Goal: Task Accomplishment & Management: Manage account settings

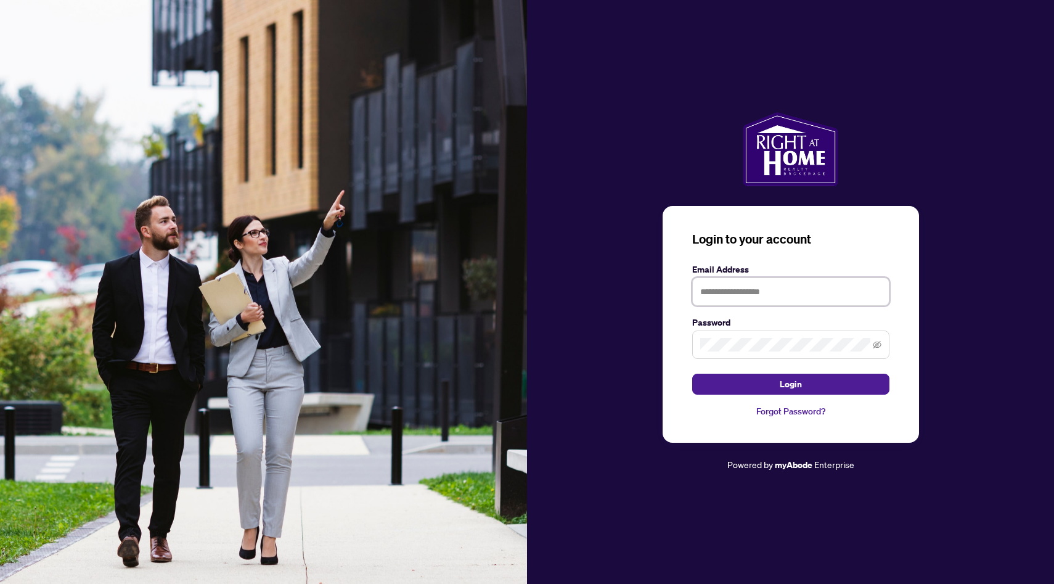
click at [740, 290] on input "text" at bounding box center [790, 291] width 197 height 28
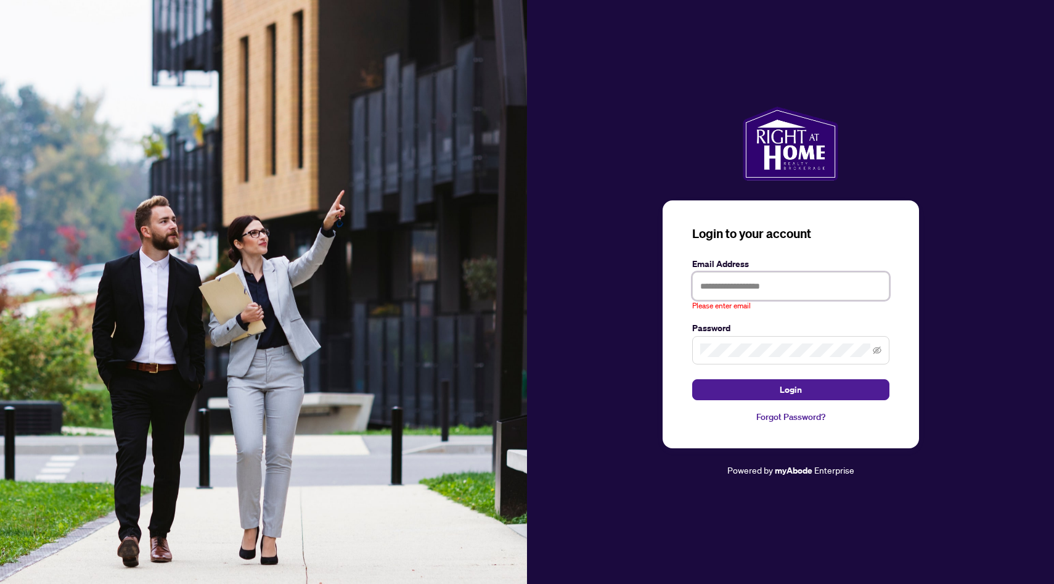
type input "**********"
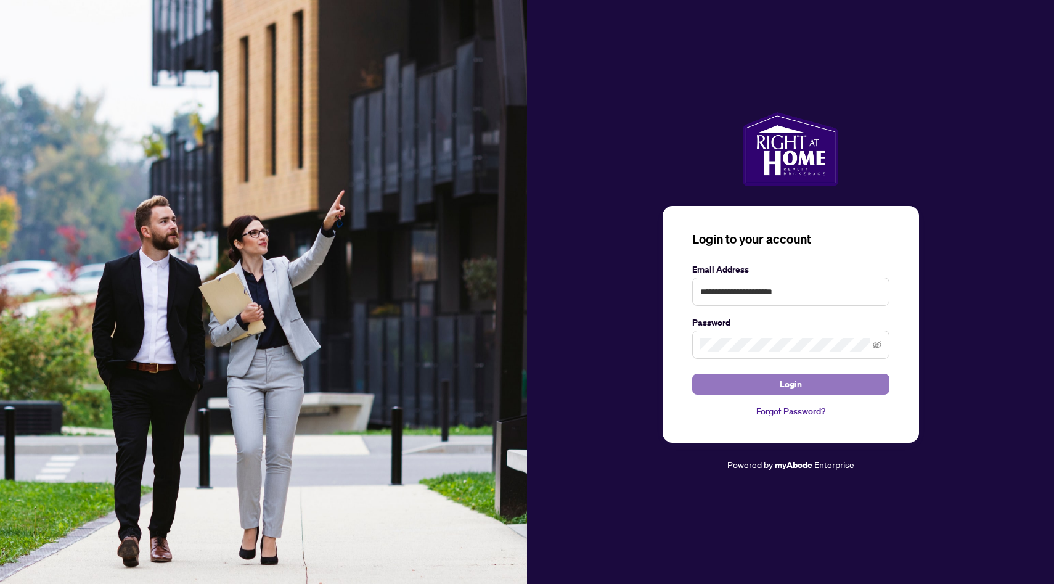
click at [793, 380] on span "Login" at bounding box center [791, 384] width 22 height 20
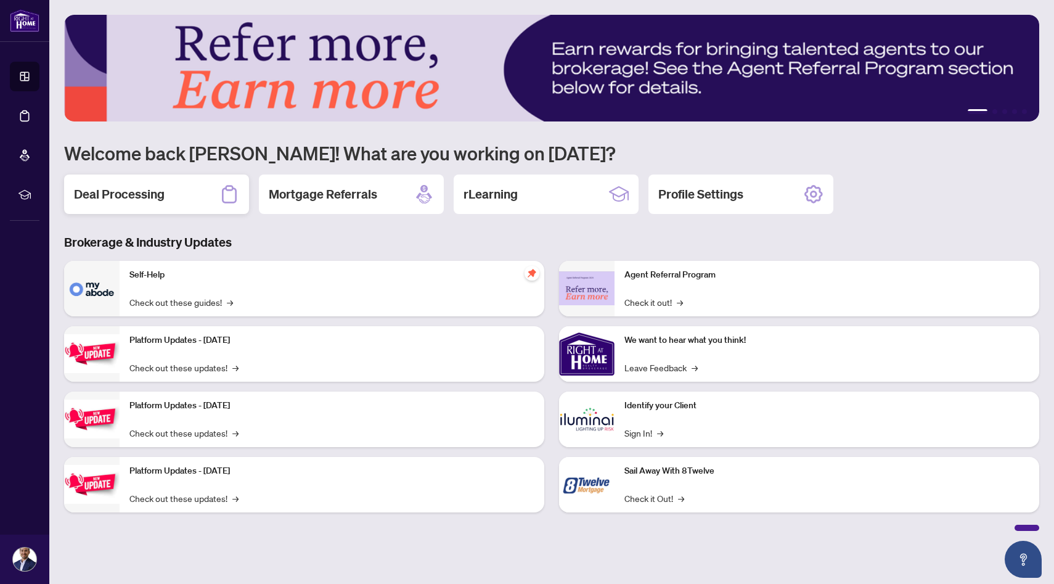
click at [121, 196] on h2 "Deal Processing" at bounding box center [119, 194] width 91 height 17
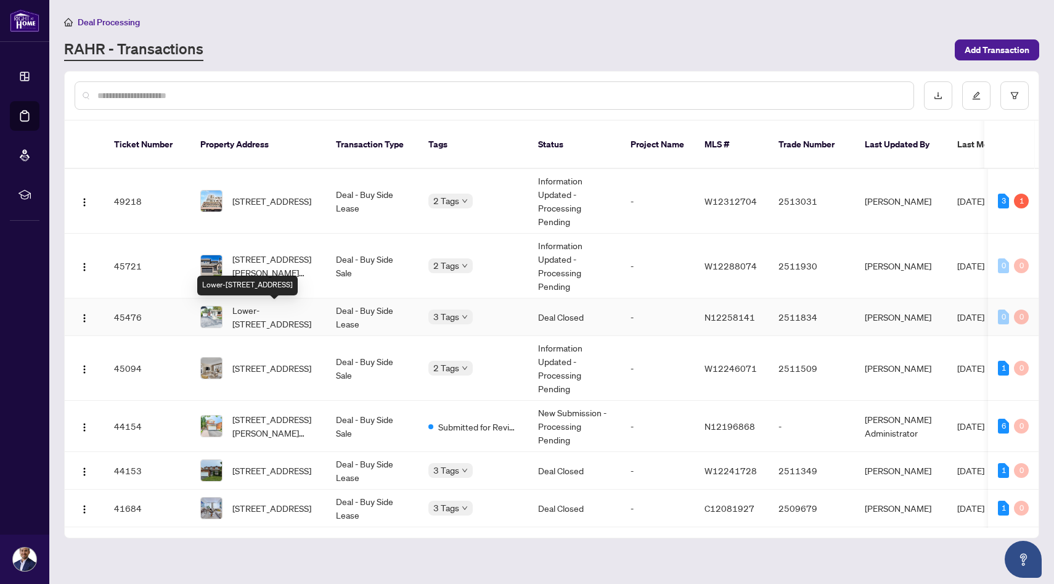
click at [276, 318] on span "Lower-[STREET_ADDRESS]" at bounding box center [274, 316] width 84 height 27
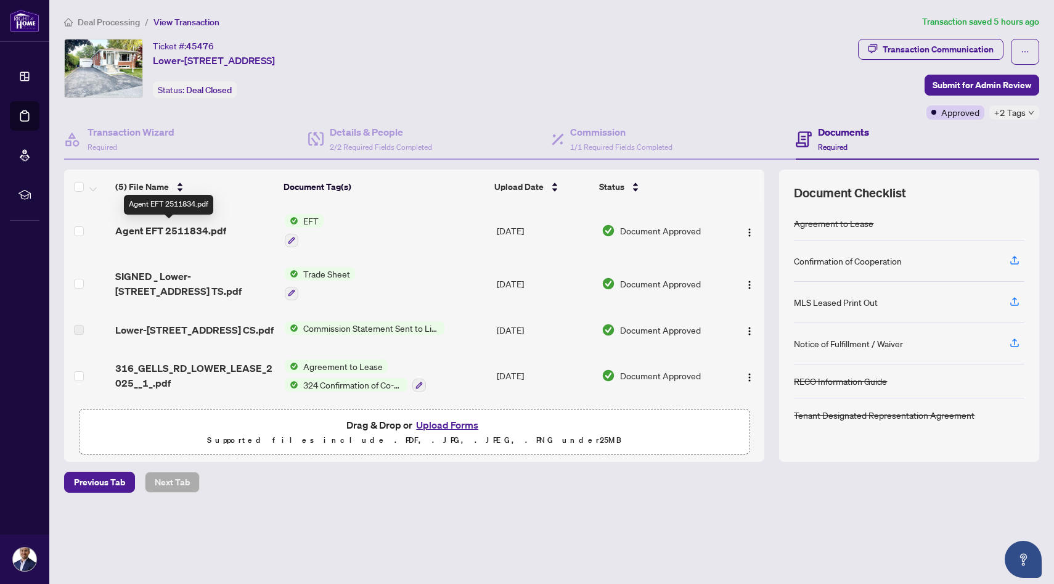
click at [205, 225] on span "Agent EFT 2511834.pdf" at bounding box center [170, 230] width 111 height 15
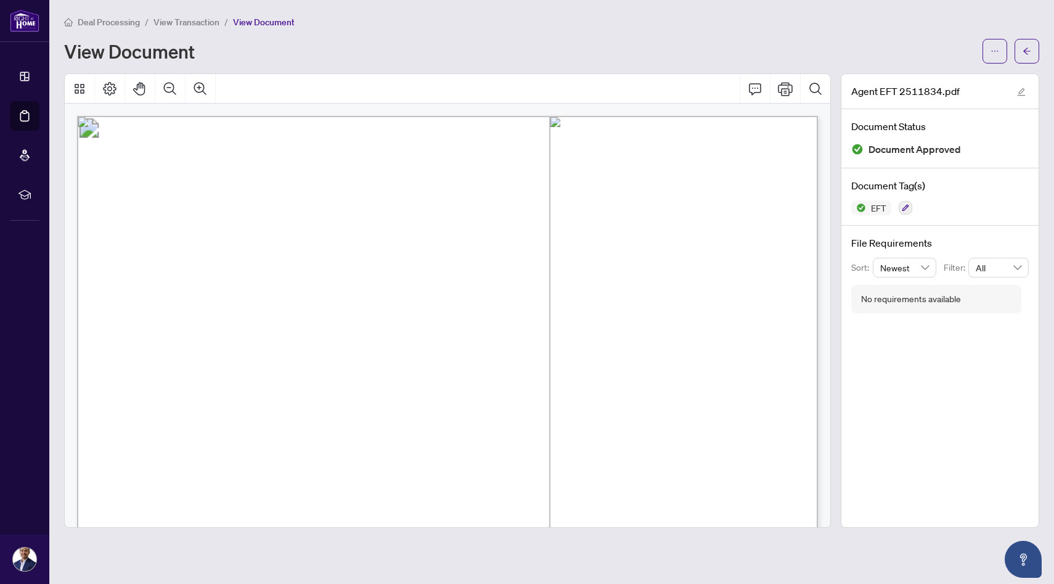
scroll to position [1, 0]
